Goal: Browse casually

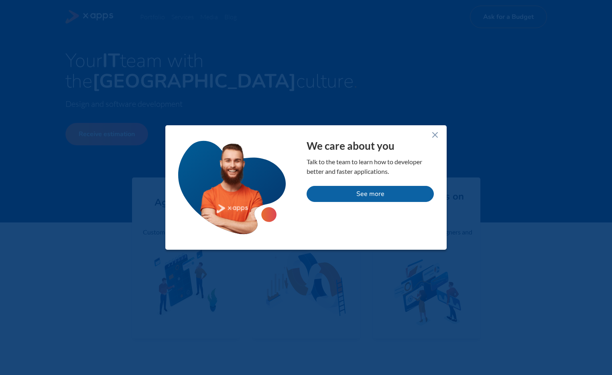
drag, startPoint x: 438, startPoint y: 135, endPoint x: 421, endPoint y: 131, distance: 17.8
click at [437, 135] on icon at bounding box center [436, 135] width 10 height 10
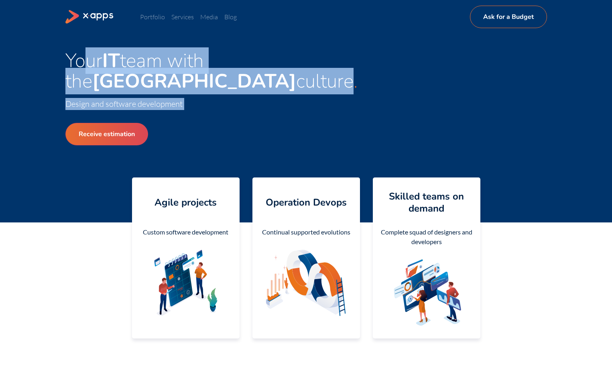
drag, startPoint x: 82, startPoint y: 60, endPoint x: 340, endPoint y: 126, distance: 266.0
click at [334, 126] on div "Your IT team with the Silicon Valley culture Design and software development Re…" at bounding box center [306, 124] width 482 height 146
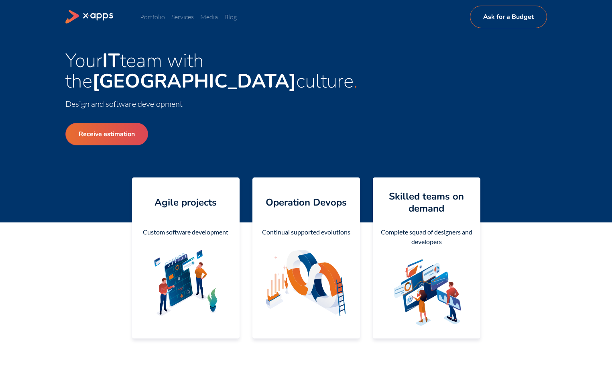
click at [351, 124] on div "Your IT team with the Silicon Valley culture Design and software development Re…" at bounding box center [306, 124] width 482 height 146
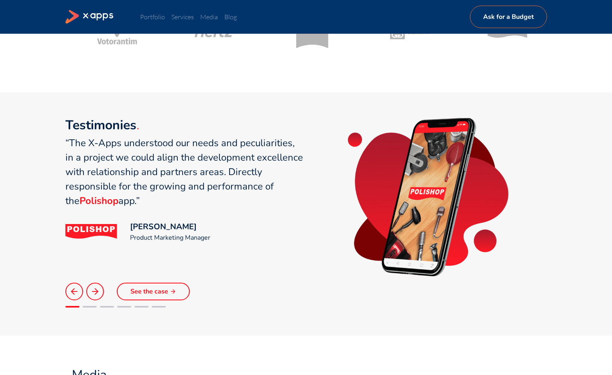
scroll to position [490, 0]
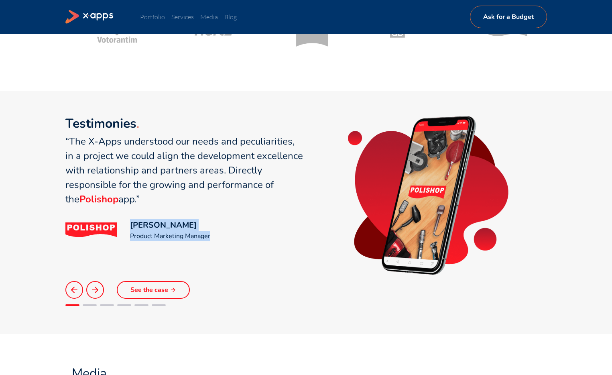
drag, startPoint x: 134, startPoint y: 227, endPoint x: 213, endPoint y: 234, distance: 79.4
click at [209, 234] on div "[PERSON_NAME] Product Marketing Manager" at bounding box center [170, 230] width 80 height 22
click at [219, 233] on div "[PERSON_NAME] Product Marketing Manager" at bounding box center [184, 230] width 238 height 22
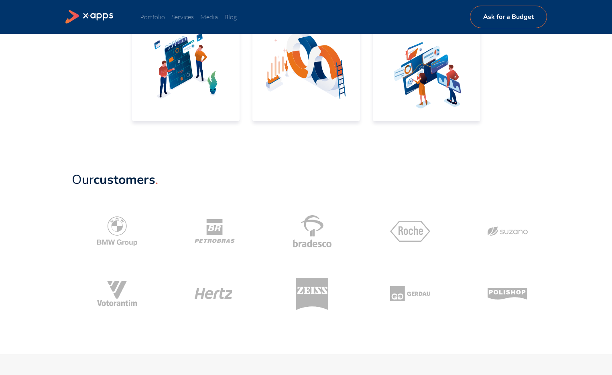
scroll to position [0, 0]
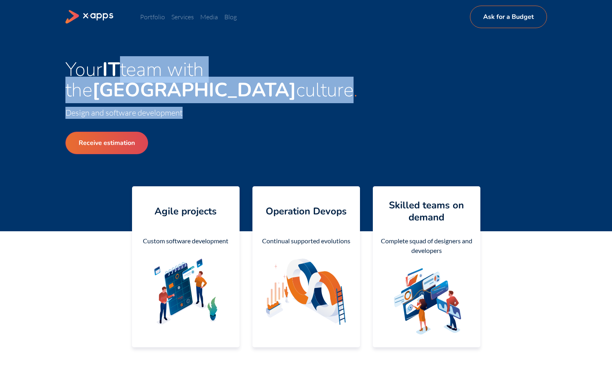
drag, startPoint x: 186, startPoint y: 106, endPoint x: 187, endPoint y: 111, distance: 5.8
click at [187, 111] on div "Your IT team with the Silicon Valley culture Design and software development Re…" at bounding box center [185, 132] width 241 height 146
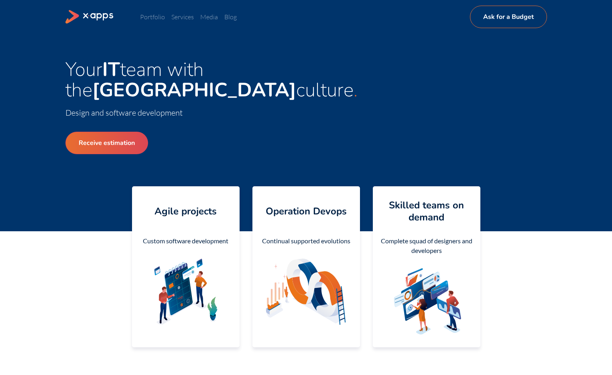
drag, startPoint x: 220, startPoint y: 115, endPoint x: 165, endPoint y: 109, distance: 55.0
click at [220, 115] on span "Design and software development" at bounding box center [185, 113] width 241 height 12
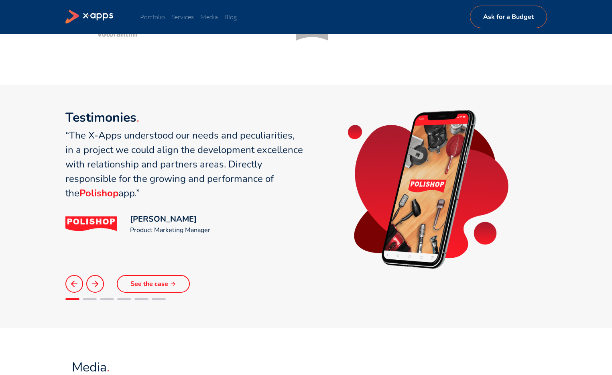
scroll to position [518, 0]
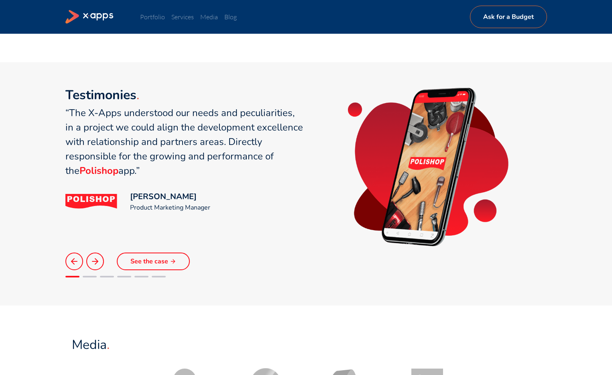
drag, startPoint x: 135, startPoint y: 198, endPoint x: 241, endPoint y: 191, distance: 105.8
click at [241, 191] on div "[PERSON_NAME] Product Marketing Manager" at bounding box center [184, 202] width 238 height 22
click at [248, 204] on div "[PERSON_NAME] Product Marketing Manager" at bounding box center [184, 202] width 238 height 22
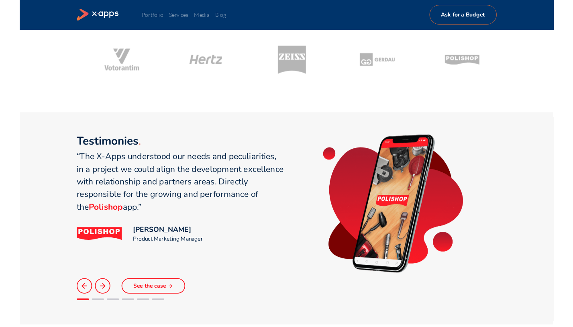
scroll to position [0, 0]
